Goal: Task Accomplishment & Management: Manage account settings

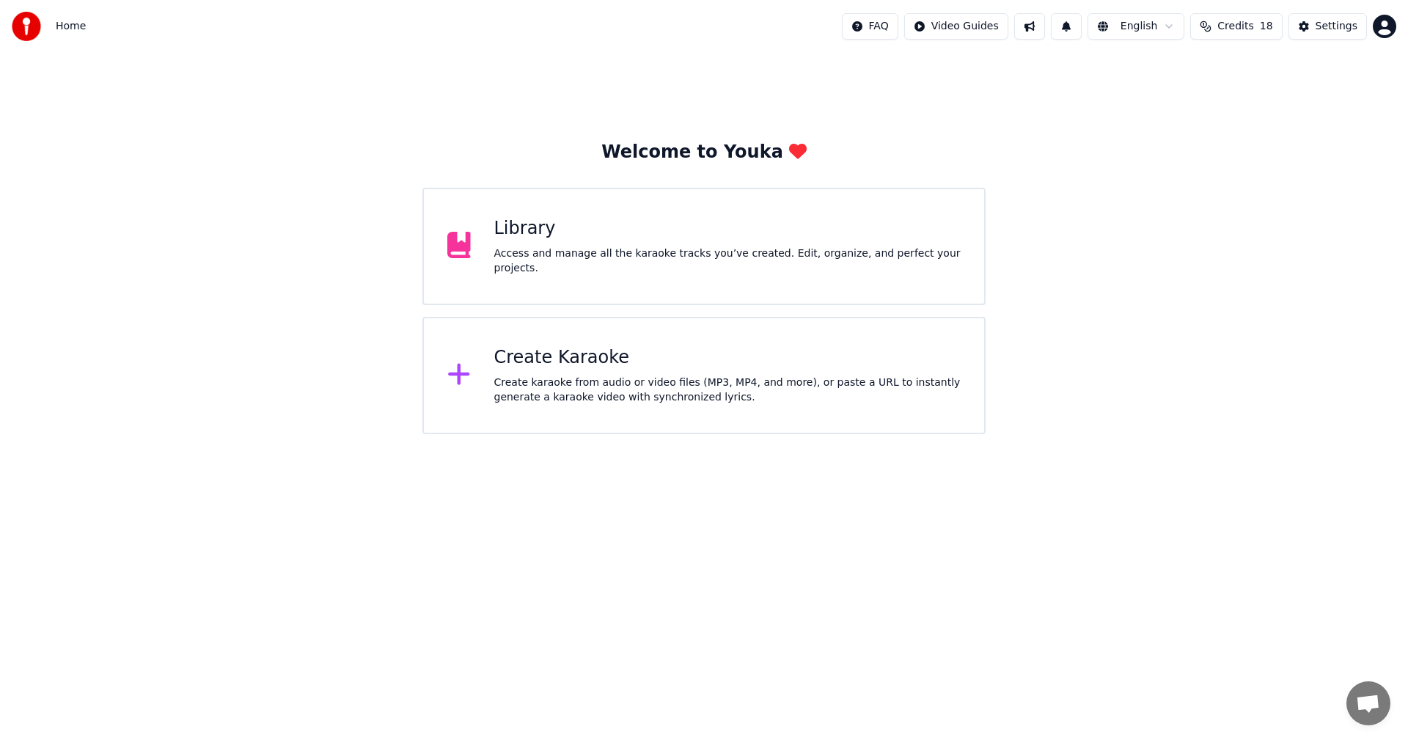
click at [1248, 23] on span "Credits" at bounding box center [1235, 26] width 36 height 15
click at [1245, 164] on button "Refresh" at bounding box center [1244, 177] width 76 height 26
click at [1219, 23] on button "Credits 18" at bounding box center [1236, 26] width 92 height 26
click at [1220, 67] on th "Remaining" at bounding box center [1215, 69] width 66 height 29
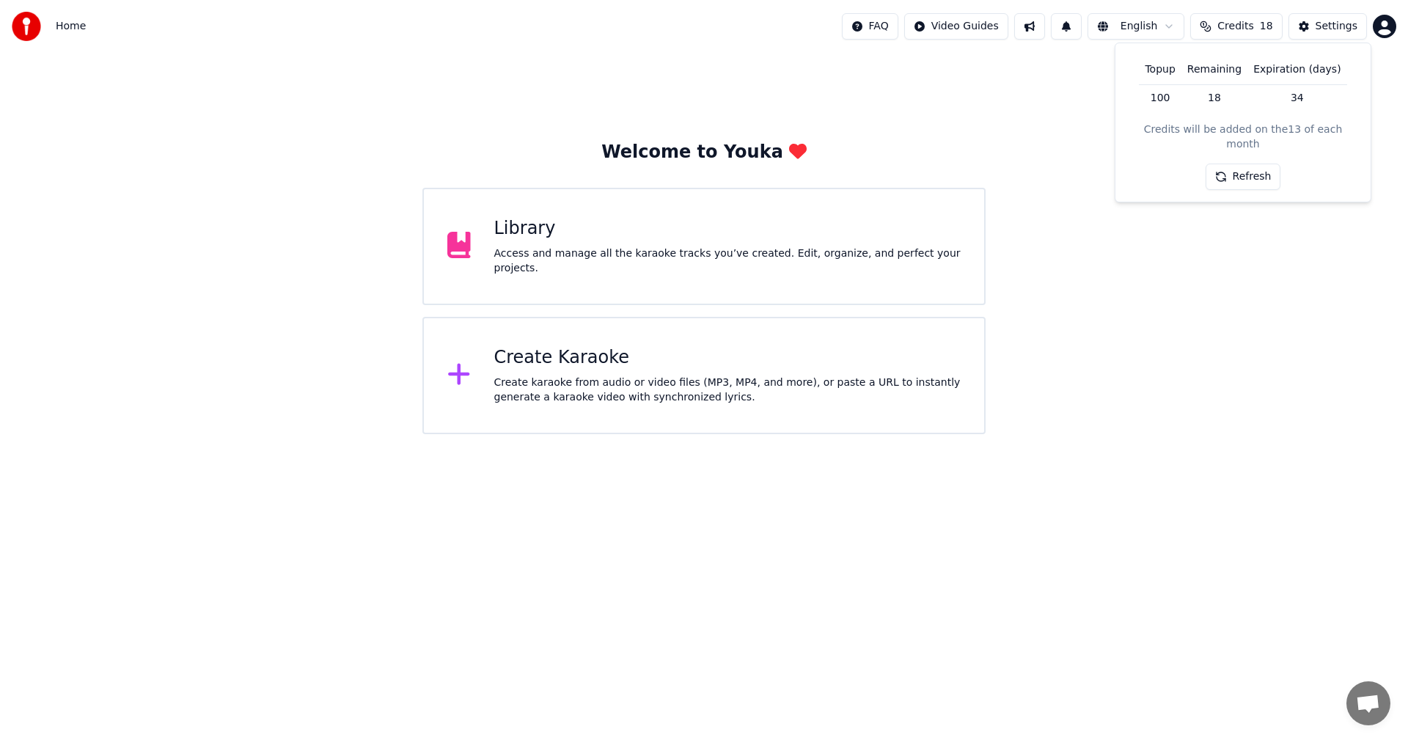
click at [1160, 65] on th "Topup" at bounding box center [1160, 69] width 42 height 29
click at [1167, 103] on td "100" at bounding box center [1160, 97] width 42 height 26
click at [1343, 18] on button "Settings" at bounding box center [1328, 26] width 78 height 26
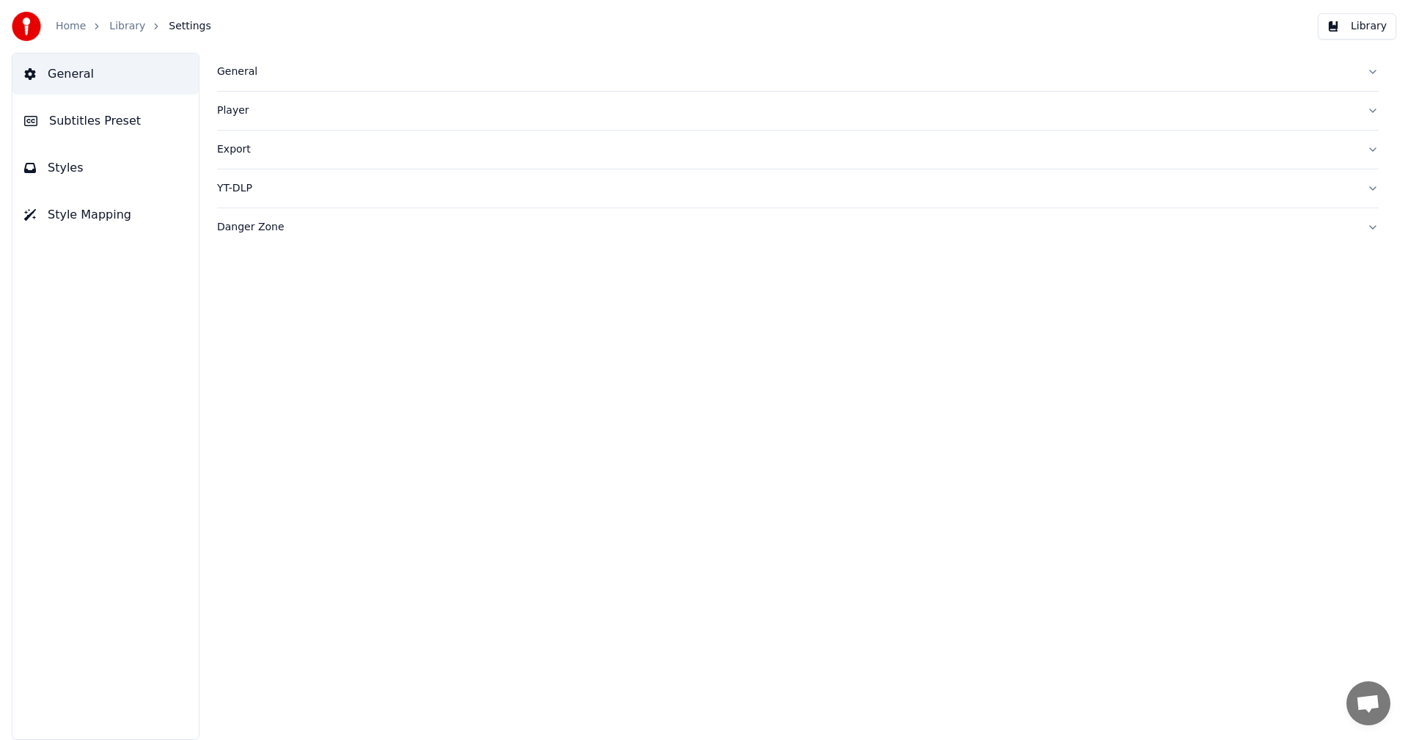
click at [110, 25] on link "Library" at bounding box center [127, 26] width 36 height 15
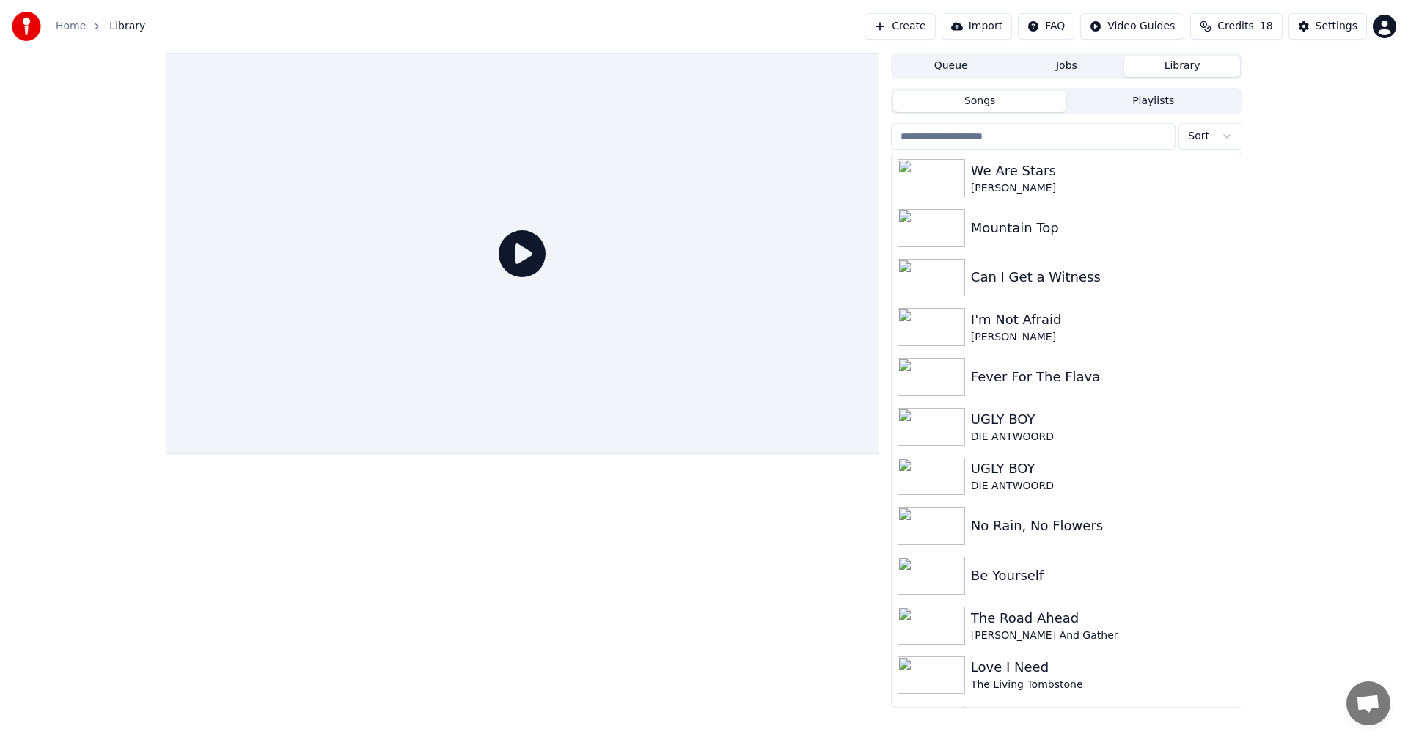
click at [1253, 24] on span "Credits" at bounding box center [1235, 26] width 36 height 15
click at [1385, 21] on html "Home Library Create Import FAQ Video Guides Credits 18 Settings Queue Jobs Libr…" at bounding box center [704, 370] width 1408 height 740
click at [1300, 83] on div "Billing" at bounding box center [1320, 94] width 169 height 23
